Goal: Book appointment/travel/reservation

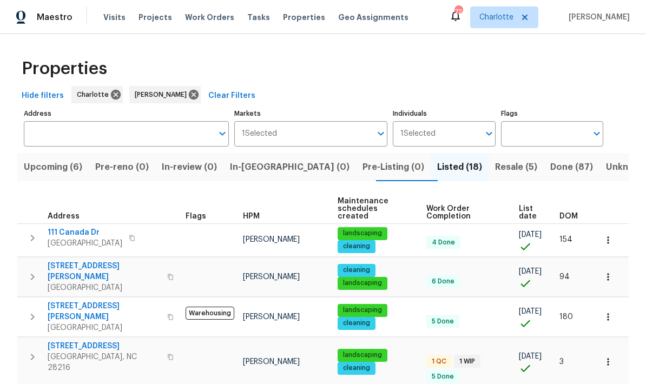
click at [36, 227] on button "button" at bounding box center [33, 238] width 22 height 22
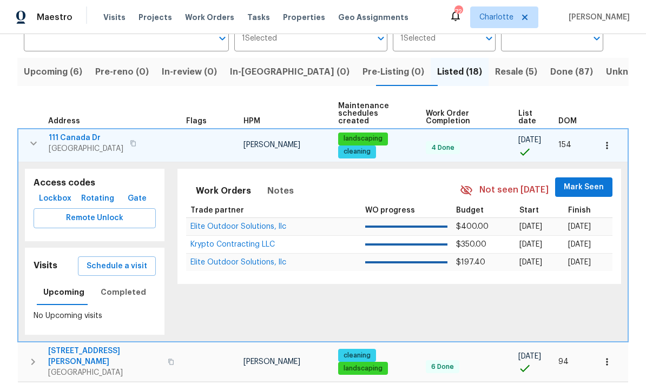
scroll to position [98, 0]
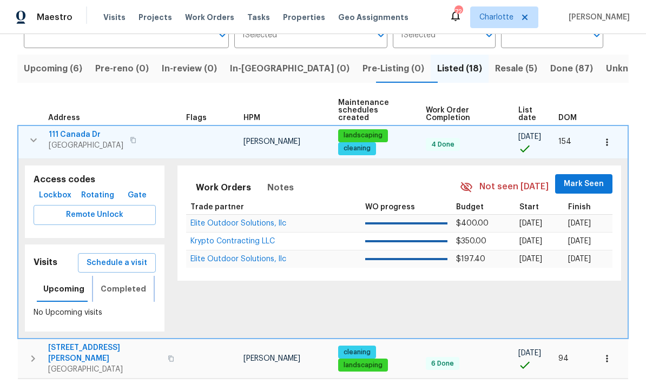
click at [119, 276] on button "Completed" at bounding box center [123, 289] width 58 height 26
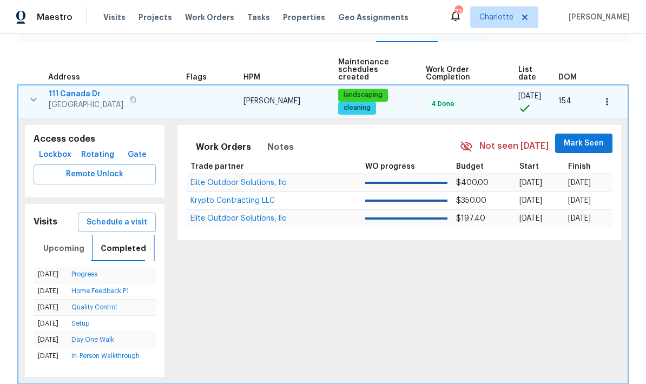
scroll to position [140, 0]
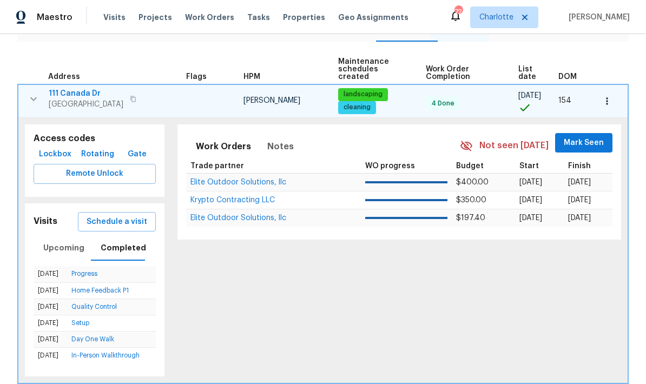
click at [120, 215] on span "Schedule a visit" at bounding box center [117, 222] width 61 height 14
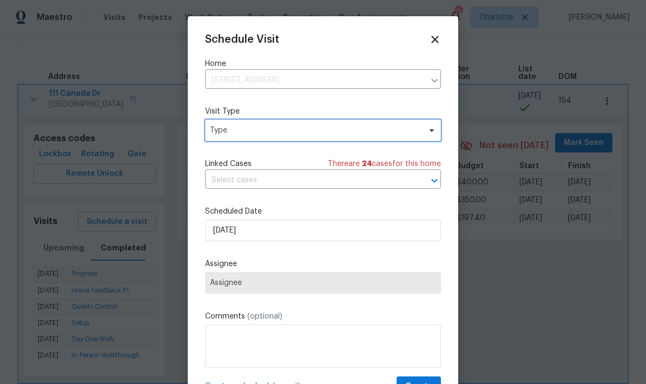
click at [429, 132] on icon at bounding box center [432, 130] width 9 height 9
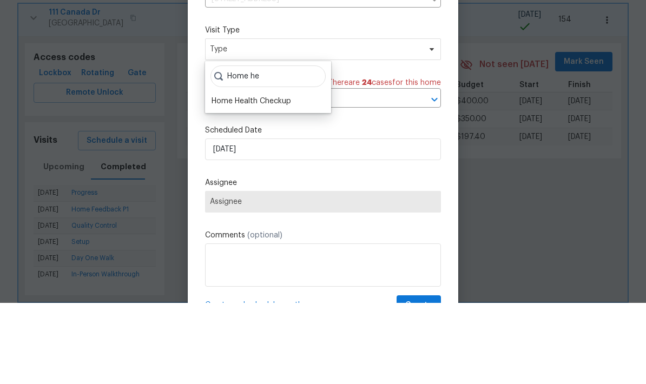
type input "Home he"
click at [235, 177] on div "Home Health Checkup" at bounding box center [252, 182] width 80 height 11
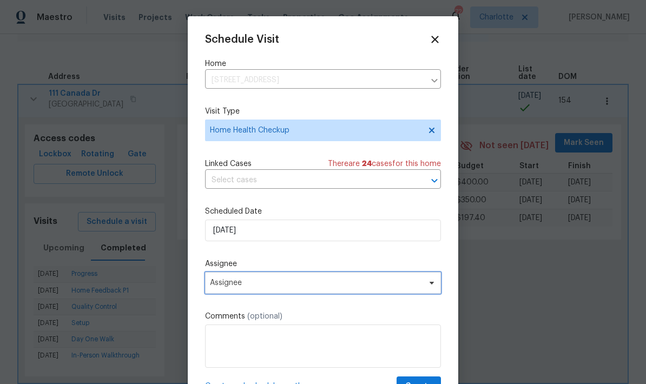
click at [362, 281] on span "Assignee" at bounding box center [316, 283] width 212 height 9
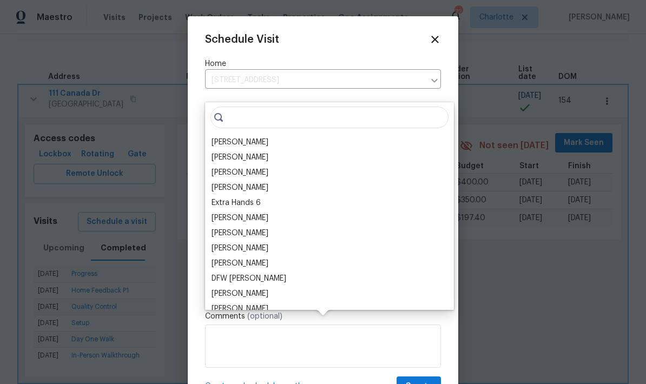
click at [222, 137] on div "[PERSON_NAME]" at bounding box center [240, 142] width 57 height 11
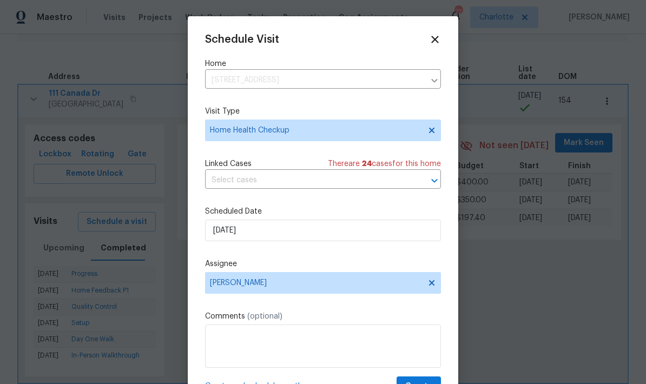
click at [365, 259] on div "Schedule Visit Home [STREET_ADDRESS] ​ Visit Type Home Health Checkup Linked Ca…" at bounding box center [323, 215] width 236 height 363
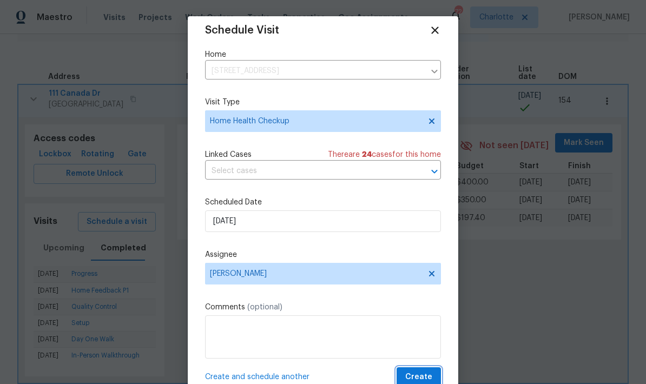
click at [430, 376] on span "Create" at bounding box center [418, 378] width 27 height 14
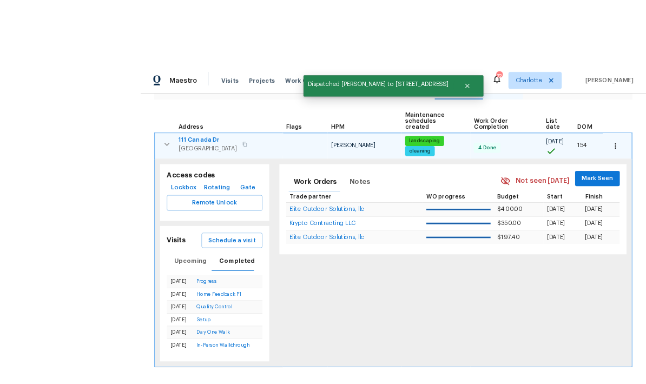
scroll to position [22, 0]
